Goal: Task Accomplishment & Management: Use online tool/utility

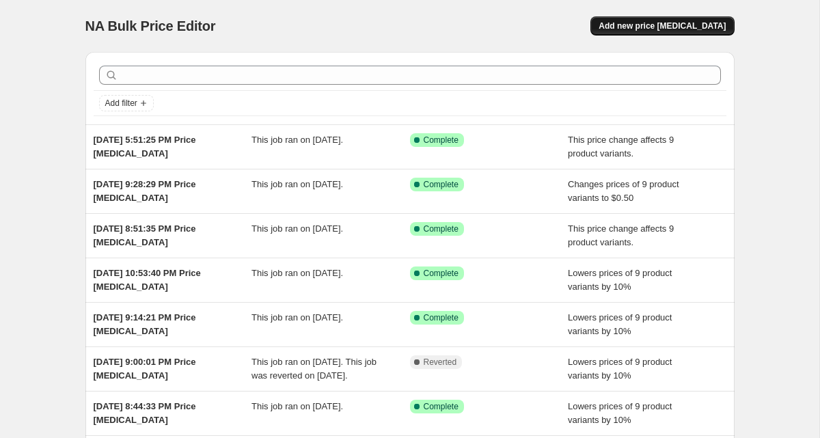
click at [665, 26] on span "Add new price [MEDICAL_DATA]" at bounding box center [662, 26] width 127 height 11
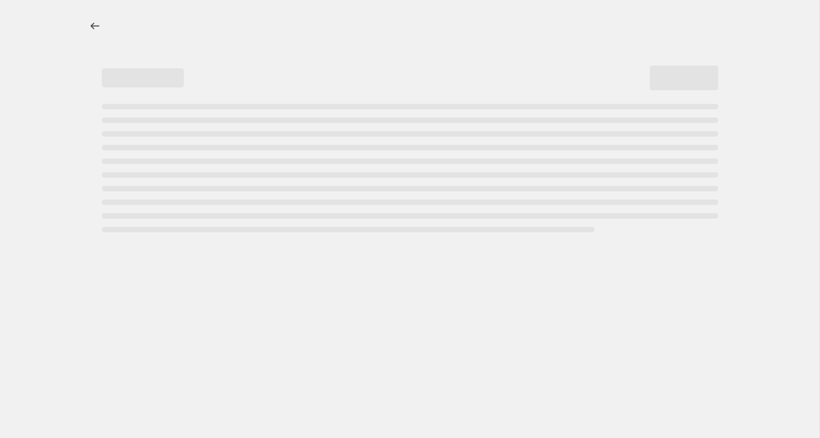
select select "percentage"
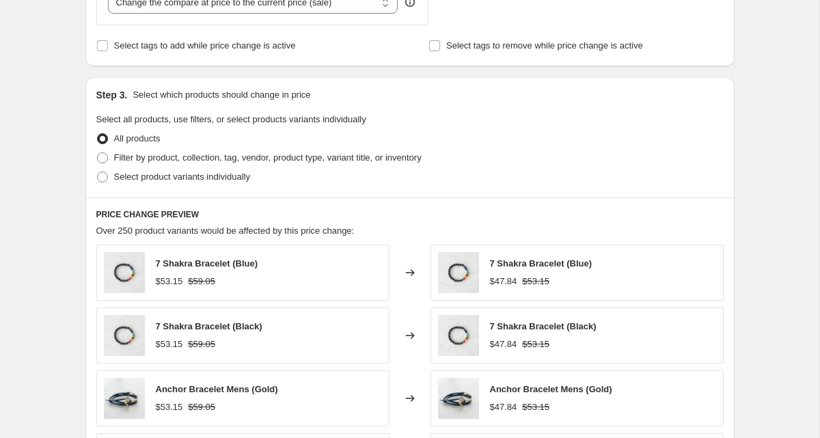
scroll to position [568, 0]
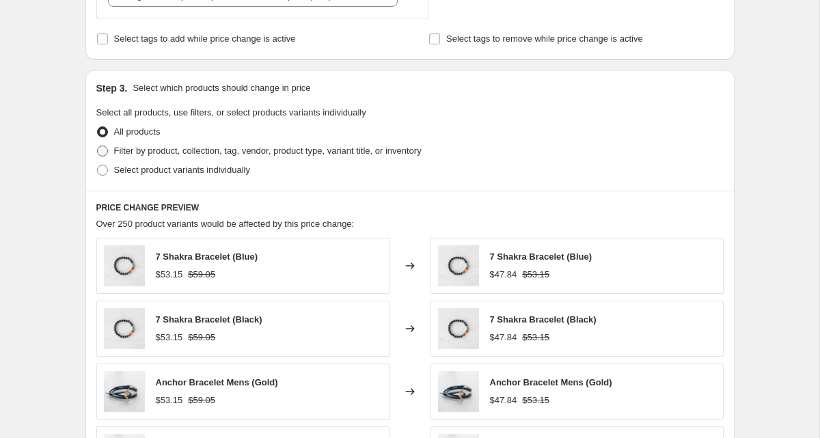
click at [215, 152] on span "Filter by product, collection, tag, vendor, product type, variant title, or inv…" at bounding box center [268, 151] width 308 height 10
click at [98, 146] on input "Filter by product, collection, tag, vendor, product type, variant title, or inv…" at bounding box center [97, 146] width 1 height 1
radio input "true"
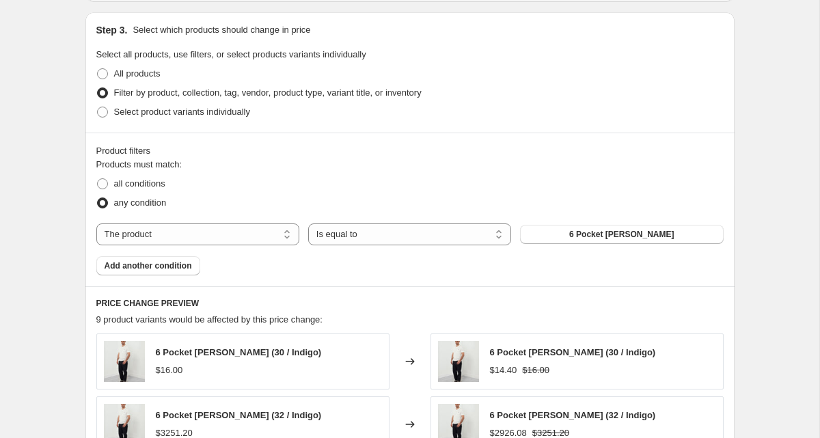
scroll to position [629, 0]
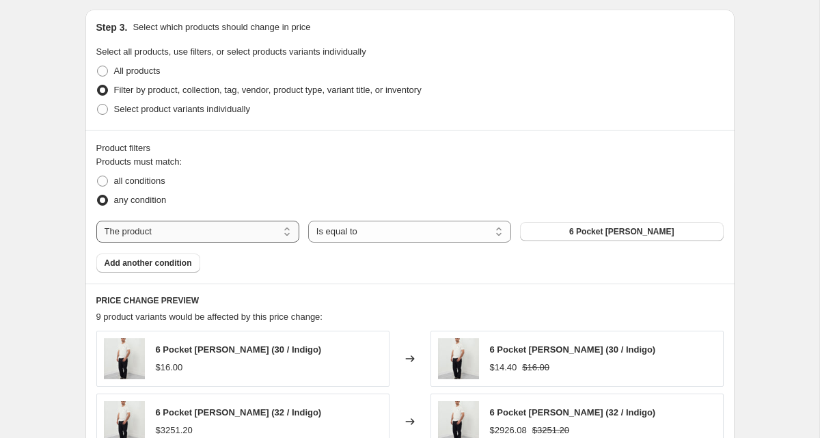
click at [239, 239] on select "The product The product's collection The product's tag The product's vendor The…" at bounding box center [197, 232] width 203 height 22
select select "collection"
